Goal: Information Seeking & Learning: Learn about a topic

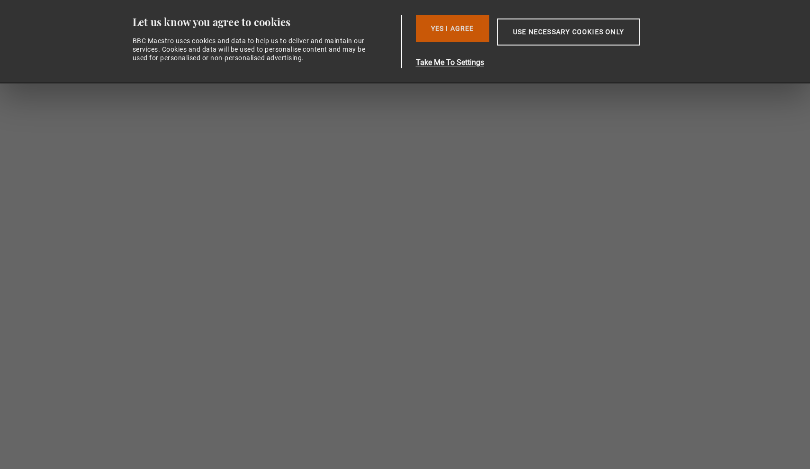
click at [467, 34] on button "Yes I Agree" at bounding box center [452, 28] width 73 height 27
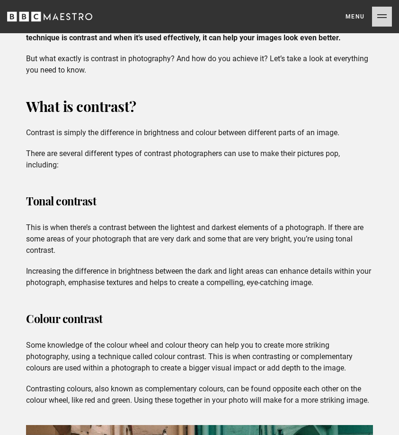
scroll to position [490, 0]
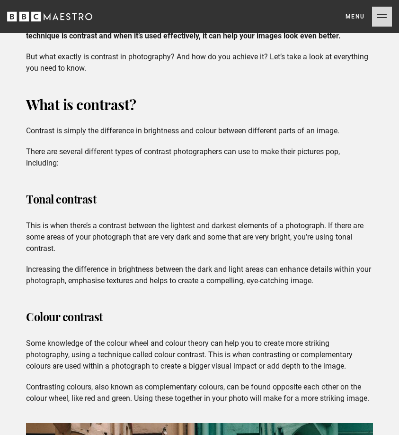
click at [76, 249] on p "This is when there’s a contrast between the lightest and darkest elements of a …" at bounding box center [199, 237] width 347 height 34
click at [288, 274] on p "Increasing the difference in brightness between the dark and light areas can en…" at bounding box center [199, 274] width 347 height 23
click at [333, 281] on p "Increasing the difference in brightness between the dark and light areas can en…" at bounding box center [199, 274] width 347 height 23
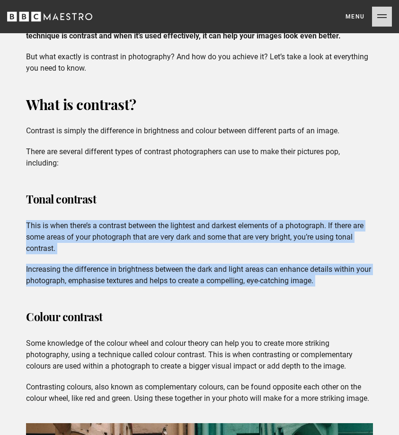
drag, startPoint x: 333, startPoint y: 281, endPoint x: 23, endPoint y: 221, distance: 315.1
copy div "This is when there’s a contrast between the lightest and darkest elements of a …"
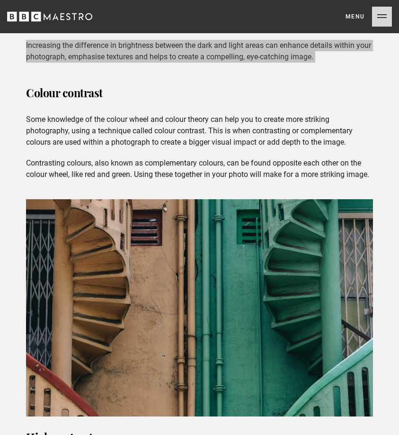
scroll to position [674, 0]
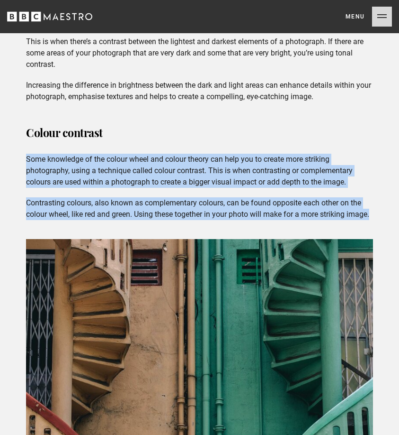
drag, startPoint x: 49, startPoint y: 223, endPoint x: 26, endPoint y: 159, distance: 68.2
click at [26, 159] on div "What is contrast? Contrast is simply the difference in brightness and colour be…" at bounding box center [199, 300] width 363 height 782
copy div "Some knowledge of the colour wheel and colour theory can help you to create mor…"
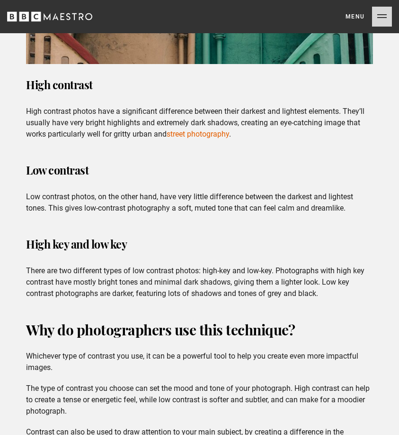
scroll to position [1066, 0]
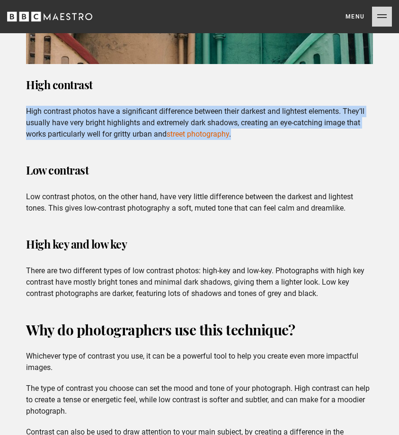
drag, startPoint x: 242, startPoint y: 148, endPoint x: 3, endPoint y: 123, distance: 240.7
copy p "High contrast photos have a significant difference between their darkest and li…"
drag, startPoint x: 359, startPoint y: 219, endPoint x: 101, endPoint y: 225, distance: 257.4
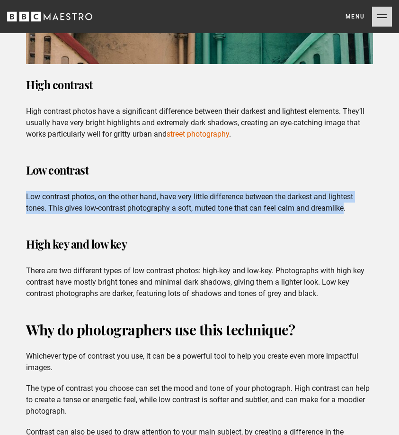
drag, startPoint x: 345, startPoint y: 221, endPoint x: 1, endPoint y: 199, distance: 345.2
copy p "Low contrast photos, on the other hand, have very little difference between the…"
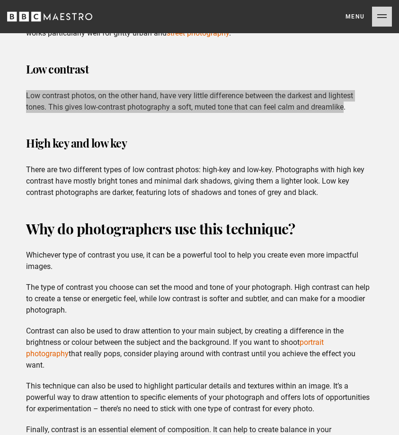
scroll to position [1172, 0]
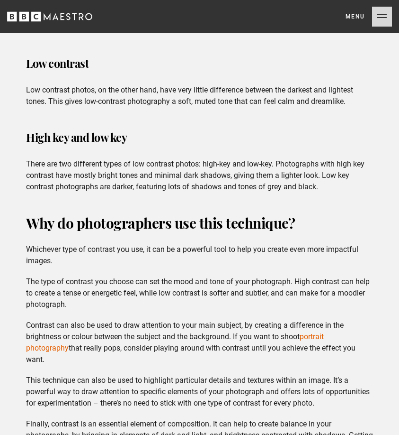
click at [330, 192] on p "There are two different types of low contrast photos: high-key and low-key. Pho…" at bounding box center [199, 175] width 347 height 34
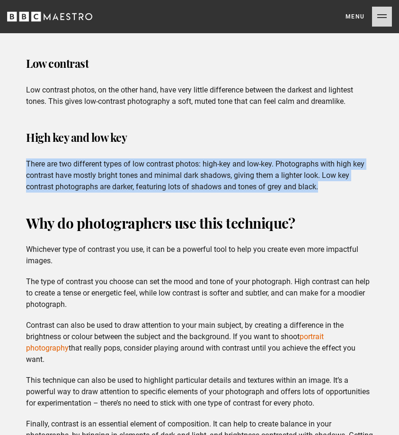
drag, startPoint x: 330, startPoint y: 198, endPoint x: -2, endPoint y: 168, distance: 333.5
copy p "There are two different types of low contrast photos: high-key and low-key. Pho…"
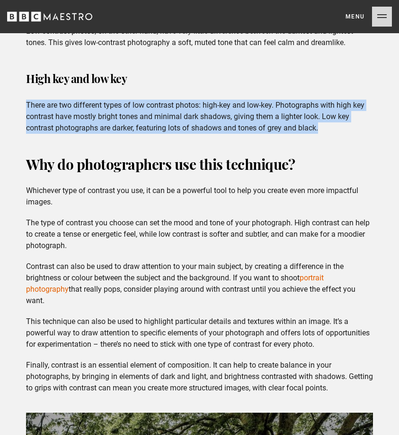
scroll to position [1233, 0]
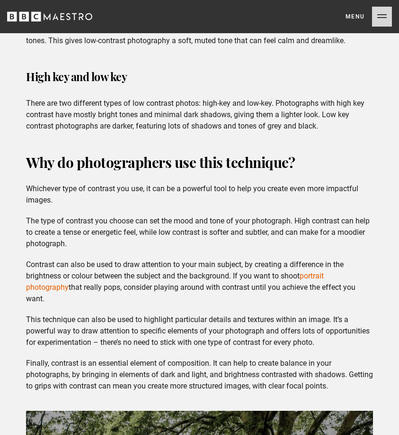
click at [135, 273] on p "Contrast can also be used to draw attention to your main subject, by creating a…" at bounding box center [199, 281] width 347 height 45
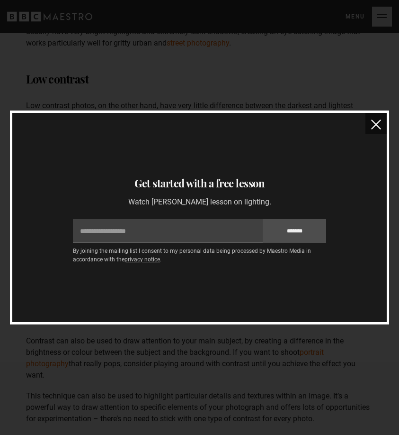
scroll to position [1146, 0]
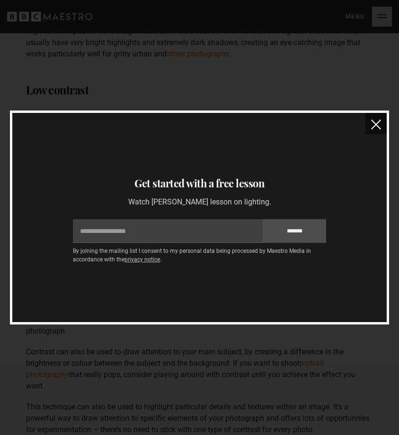
click at [372, 129] on img "close" at bounding box center [377, 124] width 10 height 10
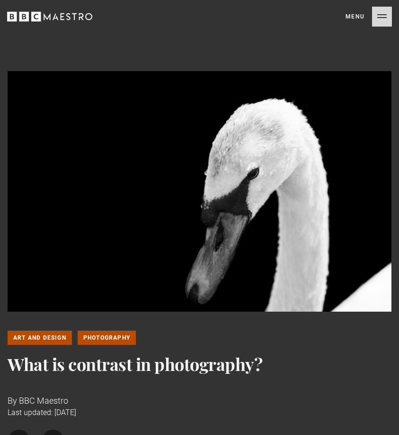
scroll to position [0, 0]
